Goal: Task Accomplishment & Management: Manage account settings

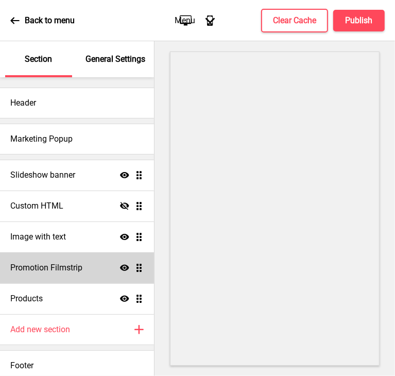
click at [45, 274] on div "Promotion Filmstrip Show Drag" at bounding box center [77, 267] width 154 height 31
select select "center"
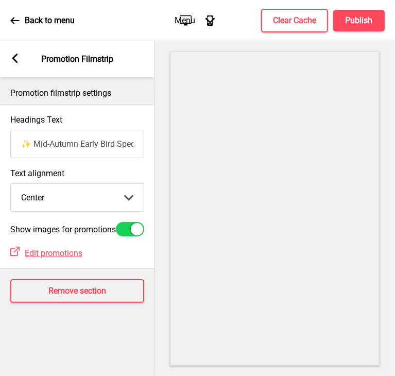
drag, startPoint x: 45, startPoint y: 274, endPoint x: 49, endPoint y: 342, distance: 68.1
click at [49, 342] on div "Promotion filmstrip settings Headings Text ✨ Mid-Autumn Early Bird Special ✨ Te…" at bounding box center [77, 226] width 154 height 299
click at [71, 154] on input "✨ Mid-Autumn Early Bird Special ✨" at bounding box center [77, 144] width 134 height 28
click at [103, 161] on div "Headings Text ✨ Mid-Autumn Early Bird Special ✨" at bounding box center [77, 137] width 154 height 54
click at [75, 154] on input "✨ Mid-Autumn Early Bird Special ✨" at bounding box center [77, 144] width 134 height 28
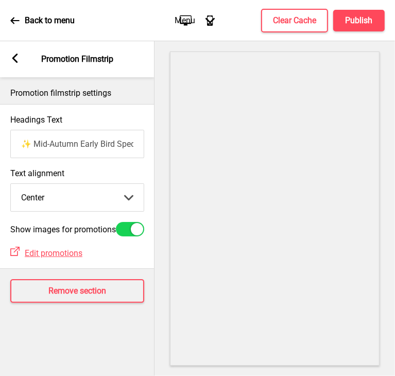
drag, startPoint x: 75, startPoint y: 154, endPoint x: 0, endPoint y: 157, distance: 75.2
click at [0, 157] on div "Headings Text ✨ Mid-Autumn Early Bird Special ✨" at bounding box center [77, 137] width 154 height 54
click at [81, 192] on select "Left Center Right" at bounding box center [77, 197] width 133 height 27
click at [94, 143] on input "✨ Mid-Autumn Early Bird Special ✨" at bounding box center [77, 144] width 134 height 28
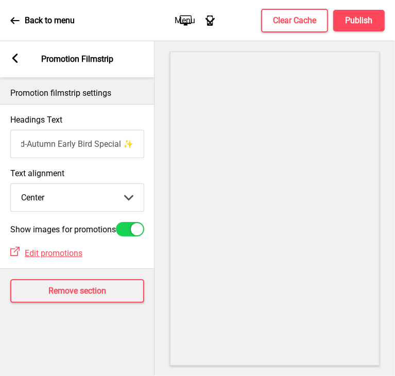
click at [18, 58] on rect at bounding box center [14, 58] width 9 height 9
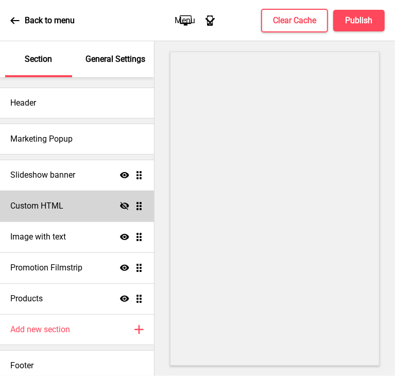
click at [43, 202] on h4 "Custom HTML" at bounding box center [36, 205] width 53 height 11
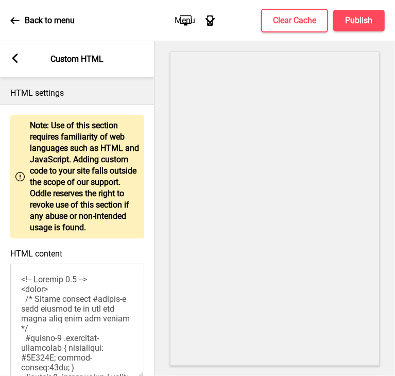
scroll to position [77, 0]
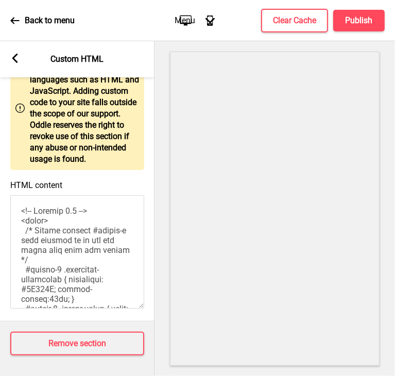
click at [21, 63] on div "Arrow left Custom HTML" at bounding box center [77, 59] width 154 height 36
click at [14, 55] on rect at bounding box center [14, 58] width 9 height 9
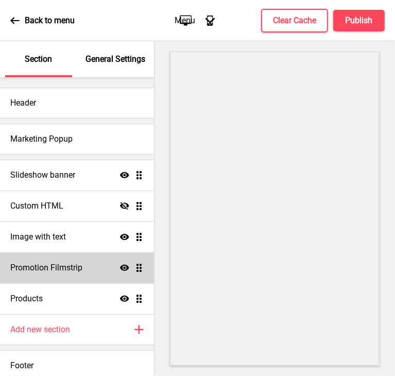
scroll to position [5, 0]
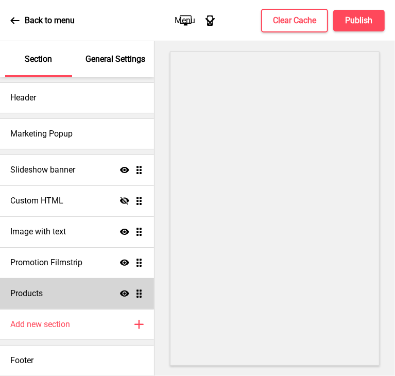
click at [30, 280] on div "Products Show Drag" at bounding box center [77, 293] width 154 height 31
select select "list"
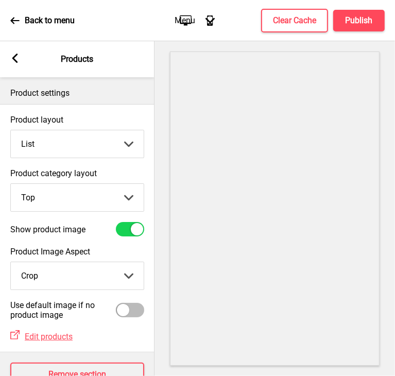
click at [16, 54] on icon at bounding box center [15, 58] width 6 height 9
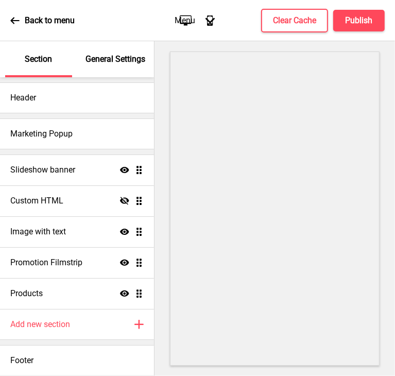
click at [13, 26] on div "Back to menu" at bounding box center [42, 21] width 64 height 28
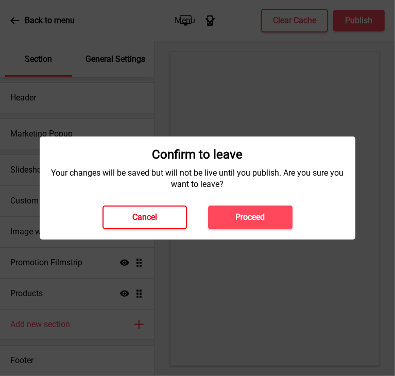
click at [119, 219] on button "Cancel" at bounding box center [144, 217] width 84 height 24
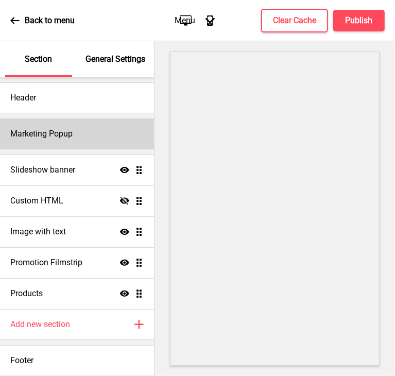
click at [68, 133] on h4 "Marketing Popup" at bounding box center [41, 133] width 62 height 11
select select "timeDelay"
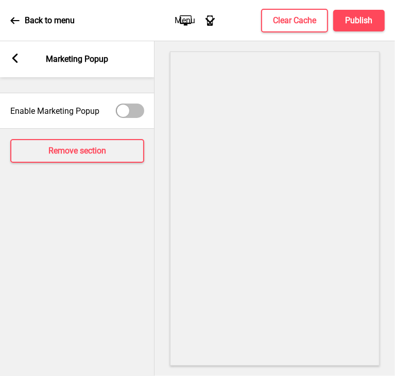
click at [71, 113] on label "Enable Marketing Popup" at bounding box center [54, 111] width 89 height 10
click at [118, 113] on input "Enable Marketing Popup" at bounding box center [121, 111] width 7 height 7
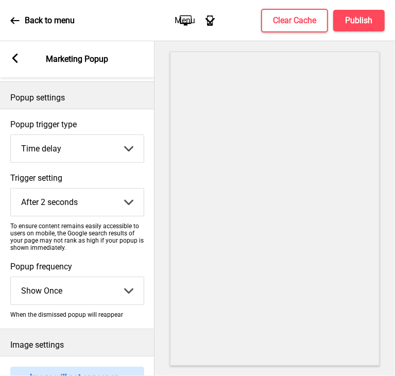
scroll to position [0, 0]
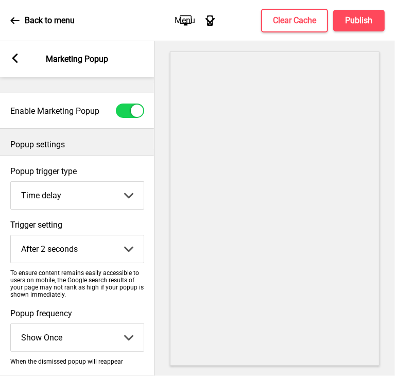
click at [125, 113] on div at bounding box center [130, 110] width 28 height 14
checkbox input "false"
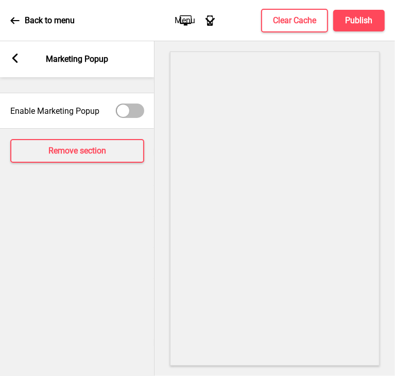
click at [17, 60] on rect at bounding box center [14, 58] width 9 height 9
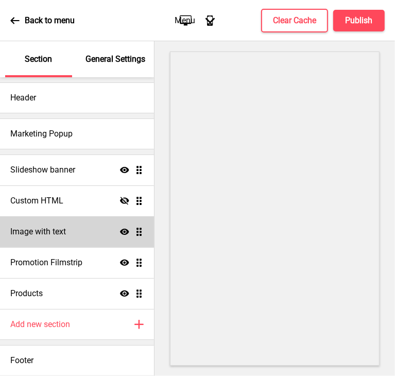
click at [34, 223] on div "Image with text Show Drag" at bounding box center [77, 231] width 154 height 31
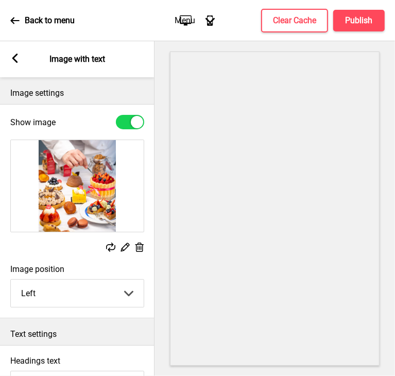
click at [17, 64] on div "Arrow left" at bounding box center [14, 59] width 9 height 11
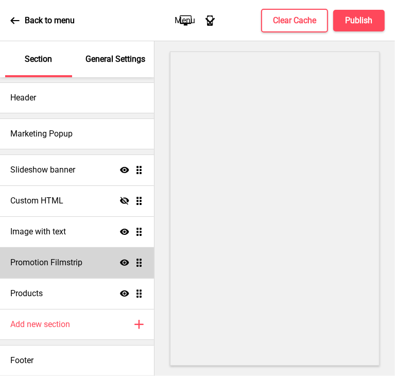
click at [46, 254] on div "Promotion Filmstrip Show Drag" at bounding box center [77, 262] width 154 height 31
select select "center"
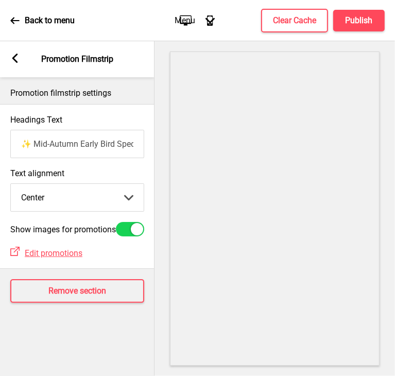
click at [15, 58] on rect at bounding box center [14, 58] width 9 height 9
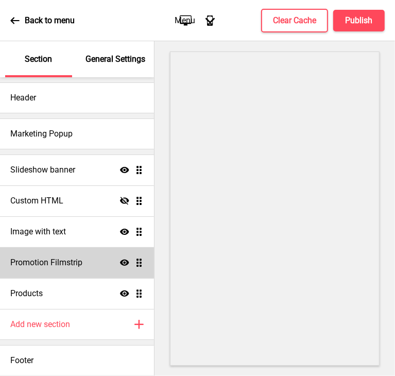
click at [120, 261] on icon at bounding box center [124, 263] width 9 height 6
click at [120, 261] on icon at bounding box center [124, 262] width 9 height 8
click at [120, 261] on icon at bounding box center [124, 263] width 9 height 6
click at [120, 261] on icon at bounding box center [124, 262] width 9 height 8
click at [12, 19] on icon at bounding box center [14, 20] width 9 height 7
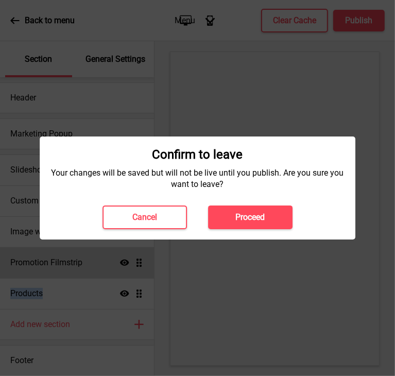
click at [233, 221] on button "Proceed" at bounding box center [250, 217] width 84 height 24
